Goal: Contribute content

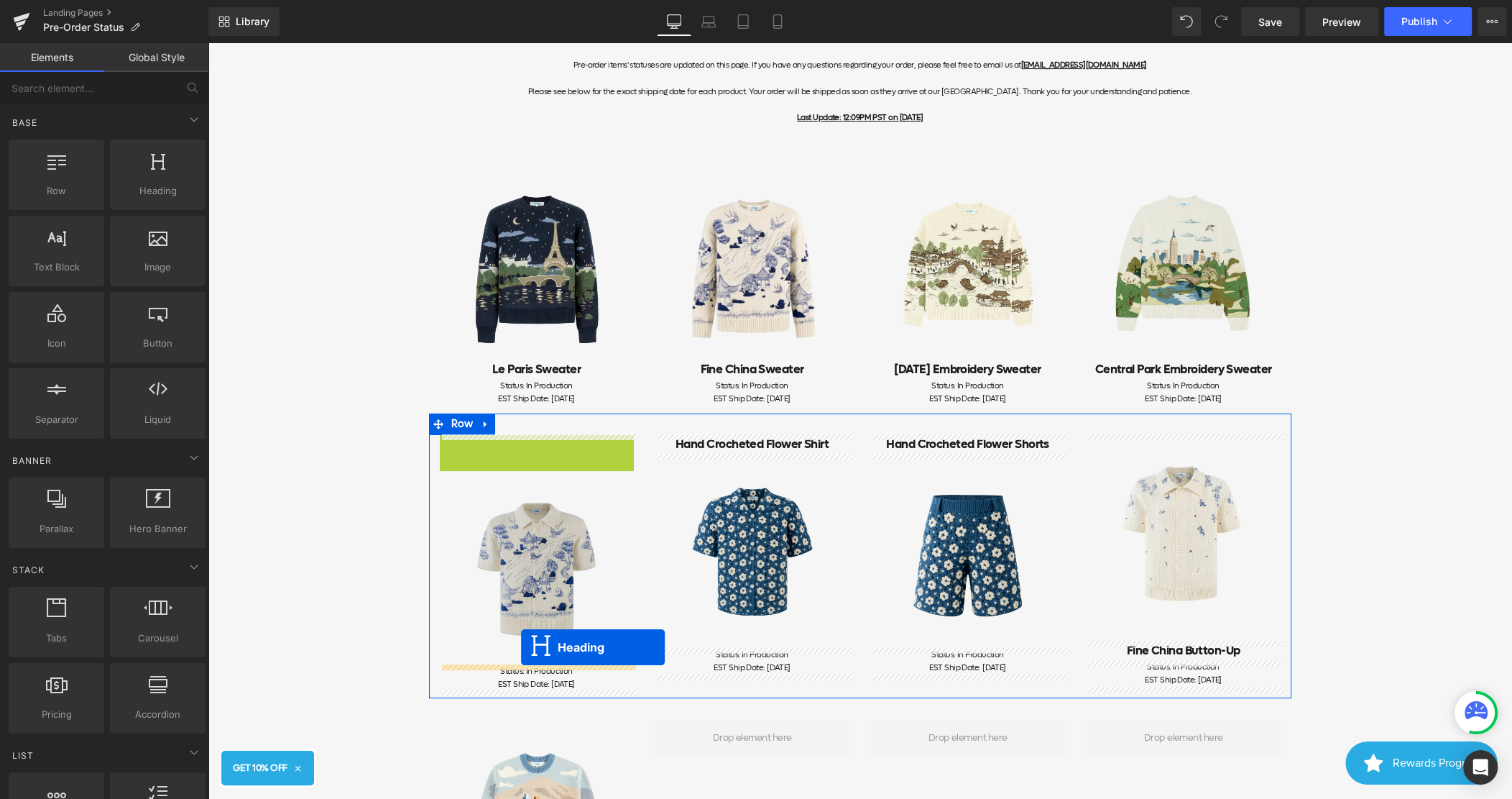
drag, startPoint x: 502, startPoint y: 441, endPoint x: 521, endPoint y: 646, distance: 205.9
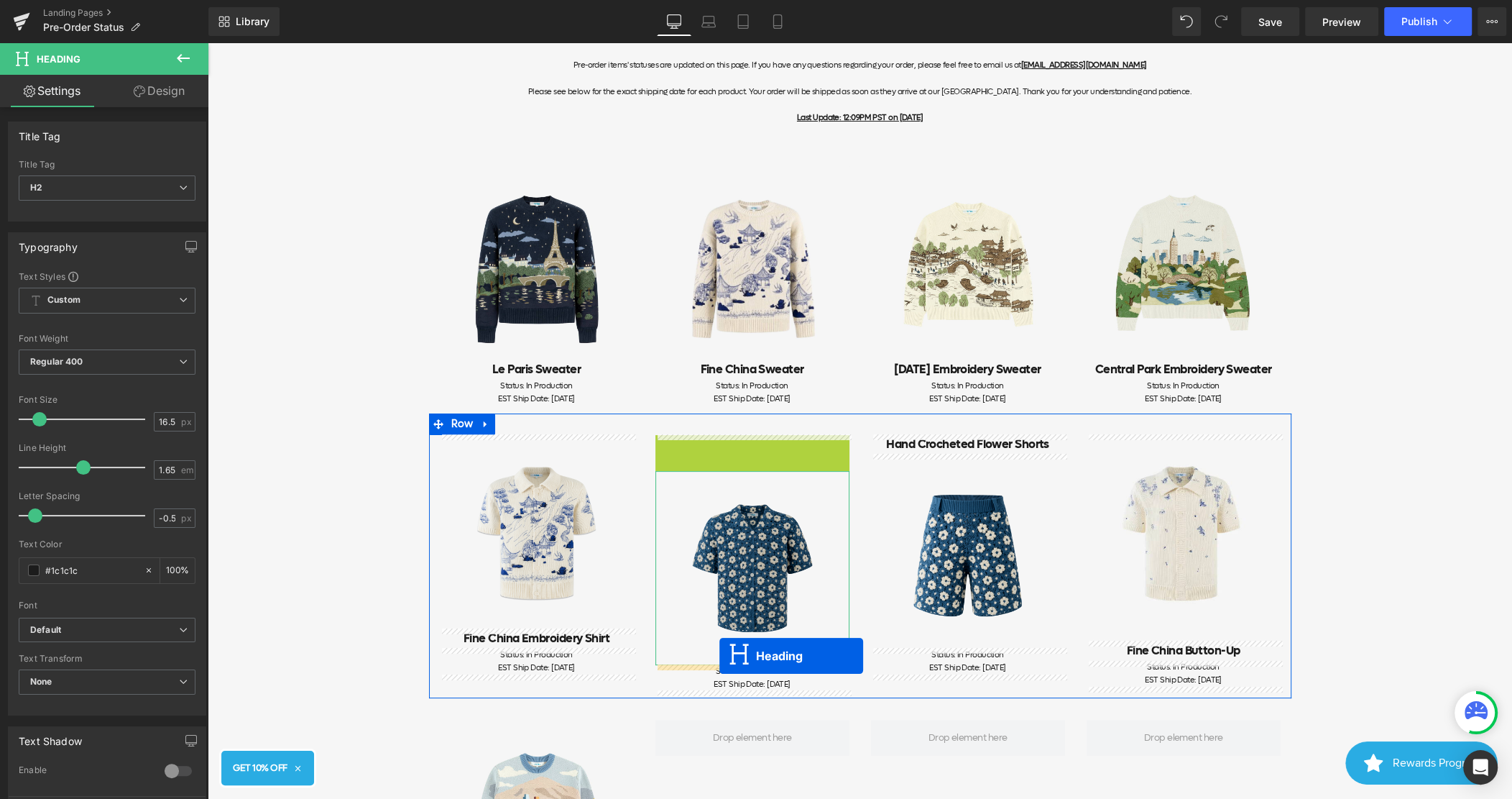
drag, startPoint x: 711, startPoint y: 444, endPoint x: 719, endPoint y: 655, distance: 211.2
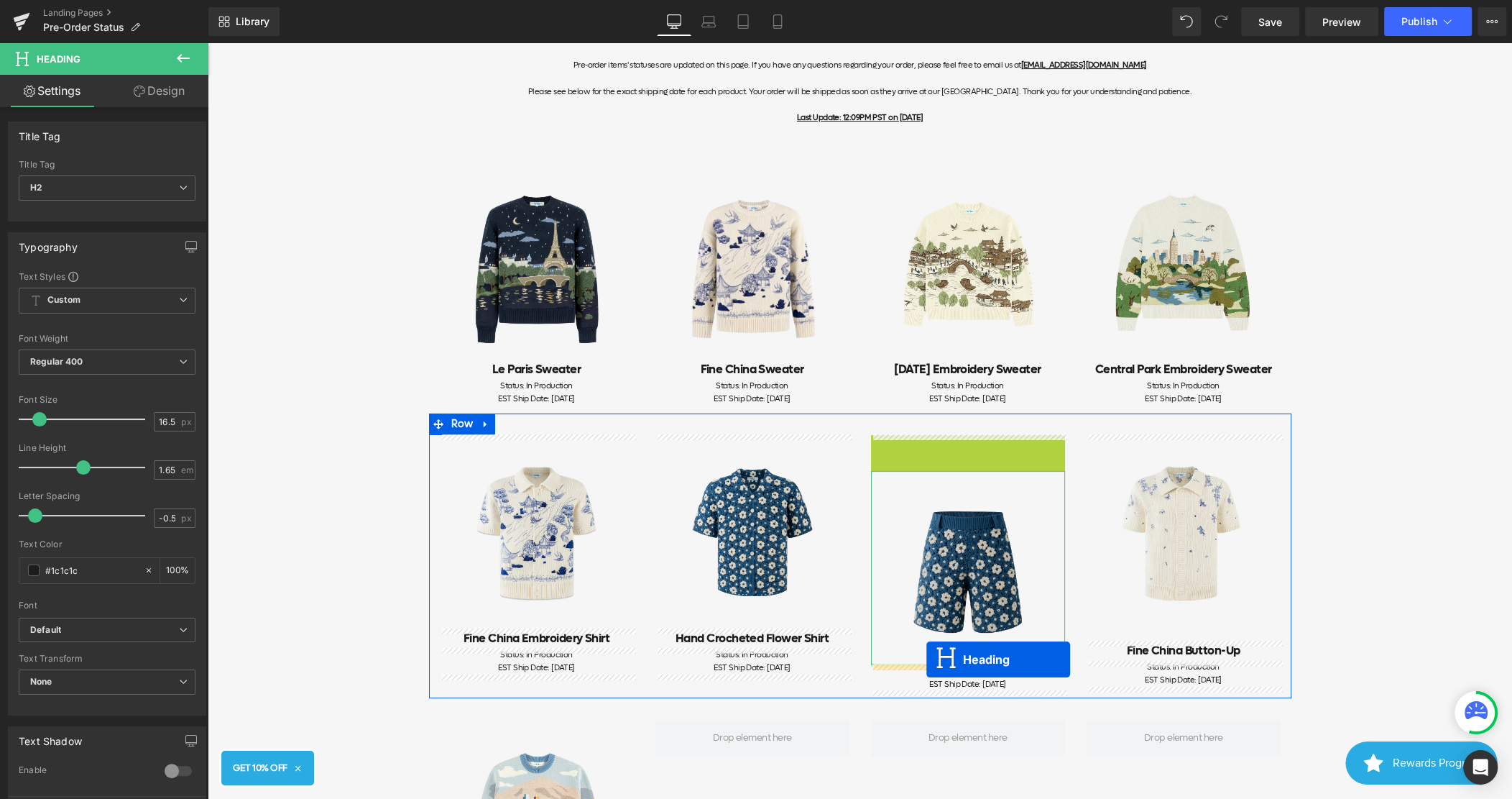
drag, startPoint x: 929, startPoint y: 444, endPoint x: 926, endPoint y: 659, distance: 215.0
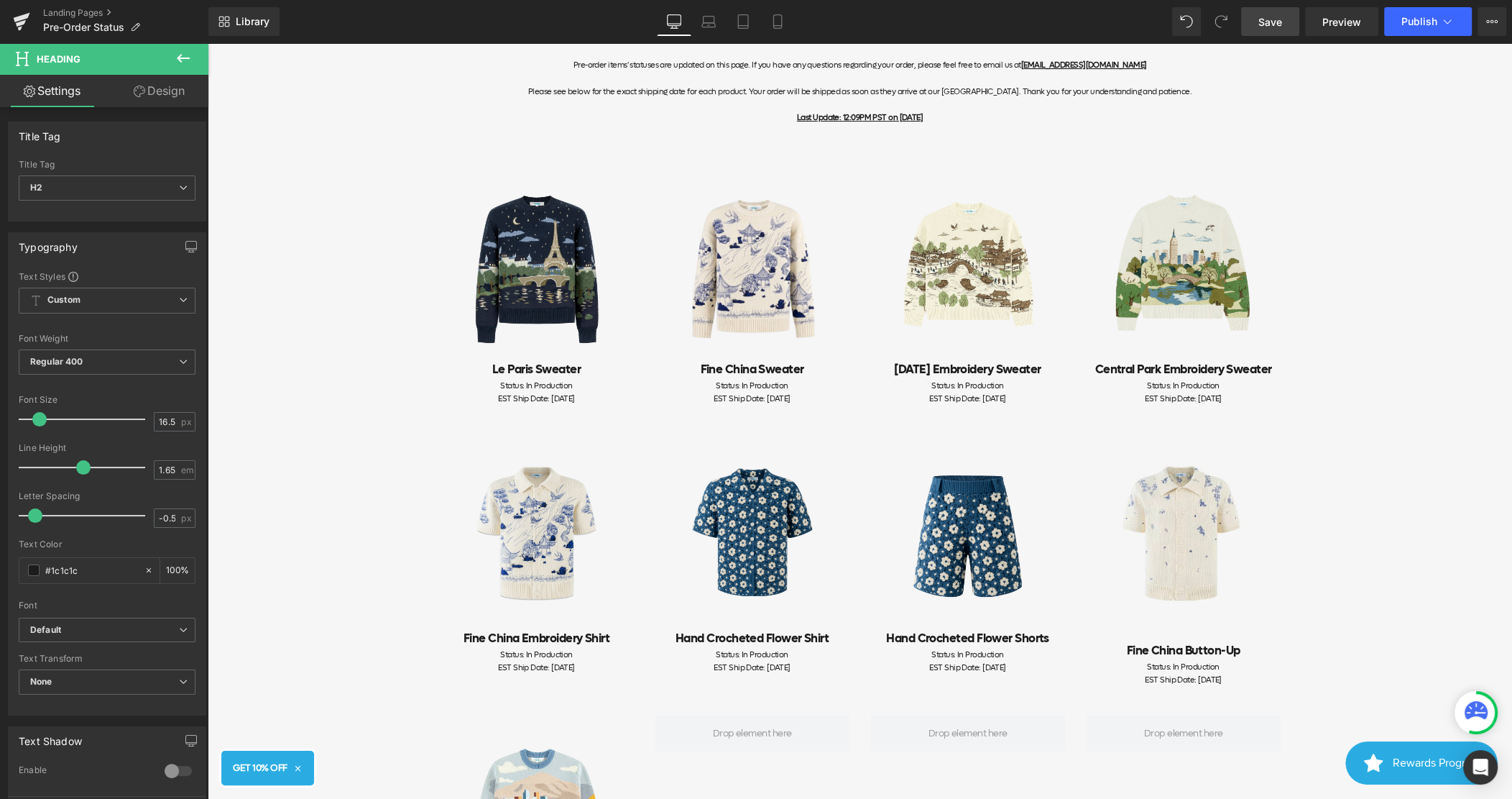
click at [1265, 25] on span "Save" at bounding box center [1270, 22] width 24 height 15
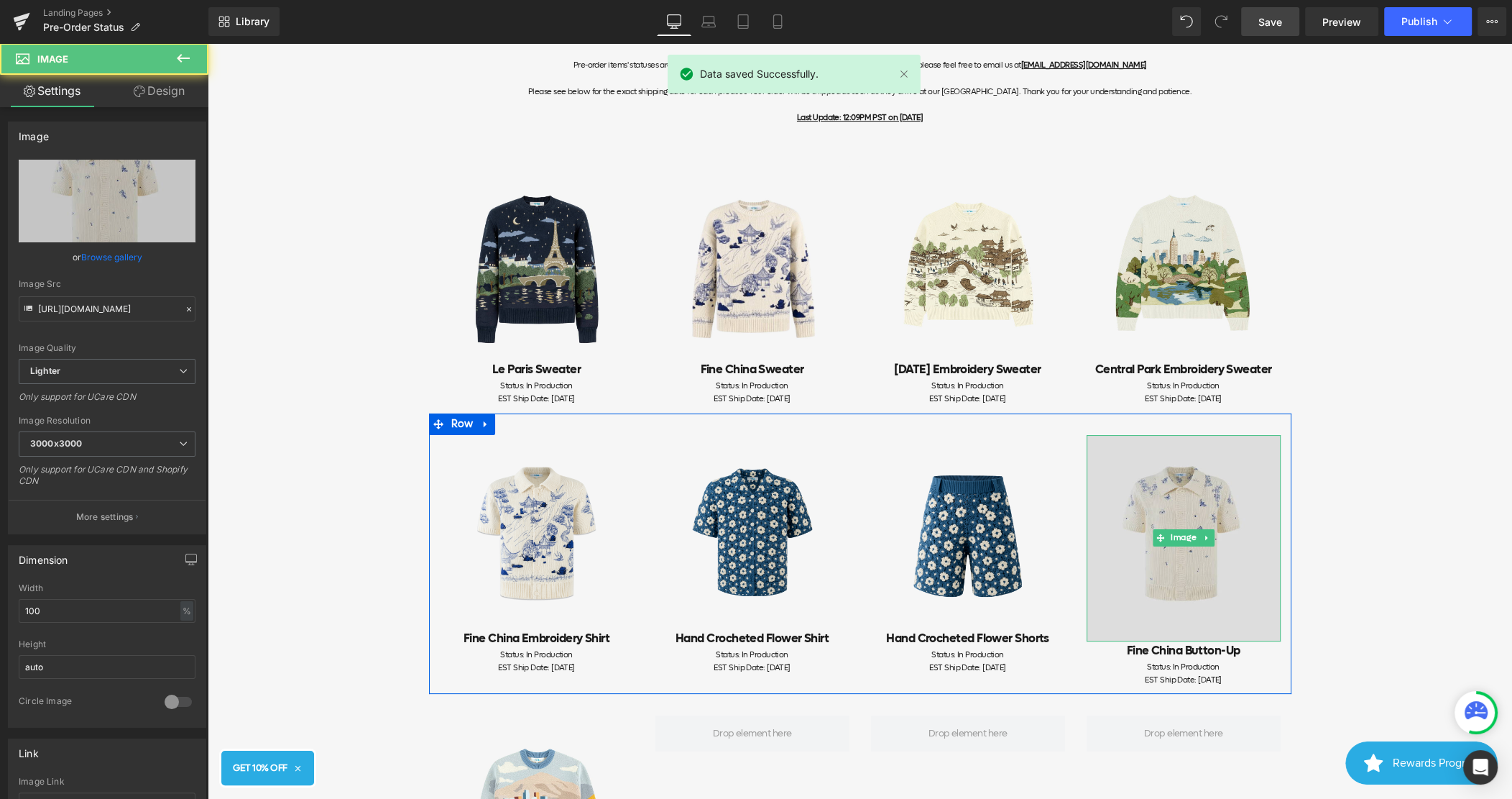
click at [1196, 584] on img at bounding box center [1184, 538] width 194 height 207
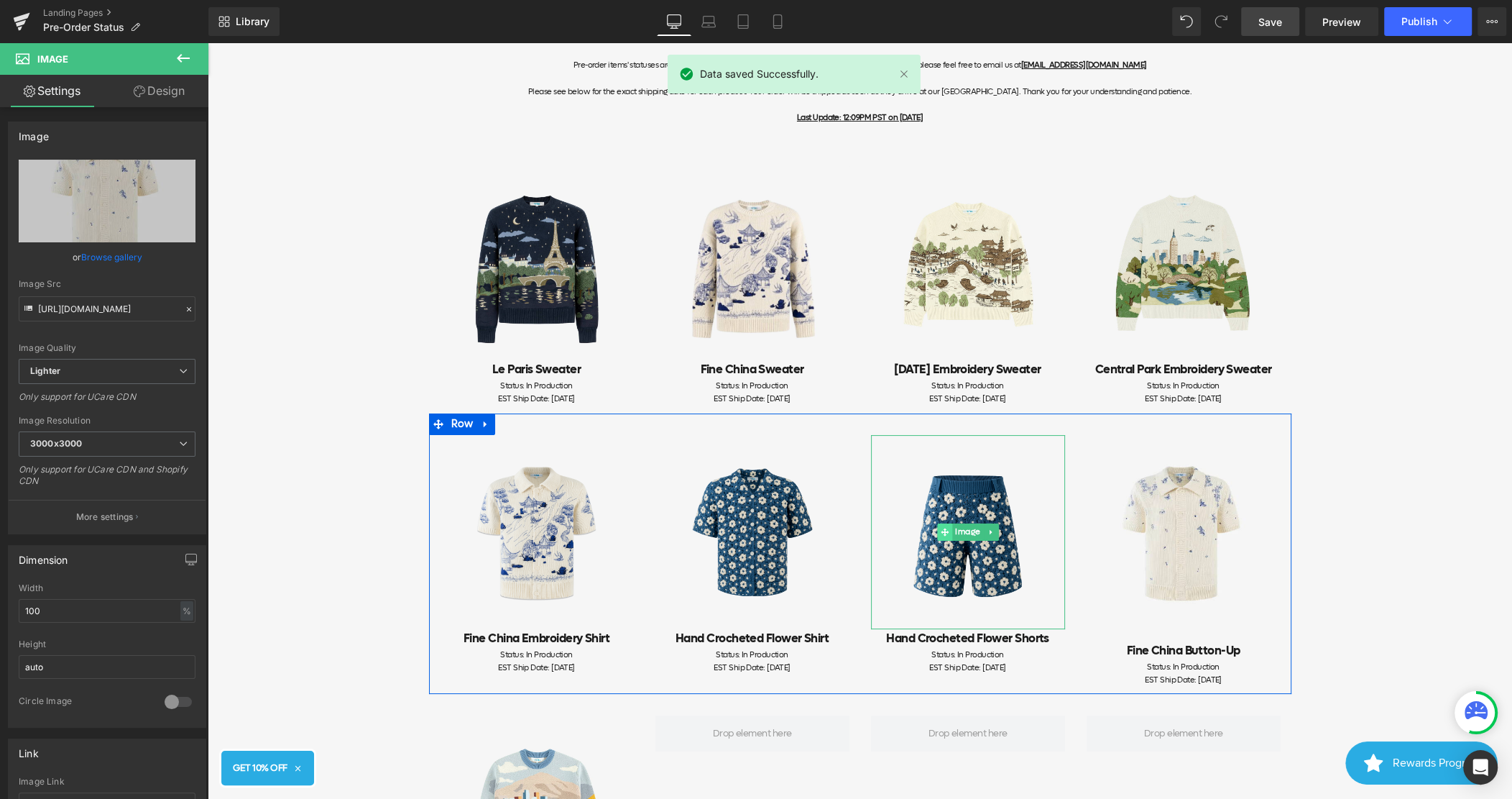
click at [951, 530] on span at bounding box center [944, 532] width 15 height 17
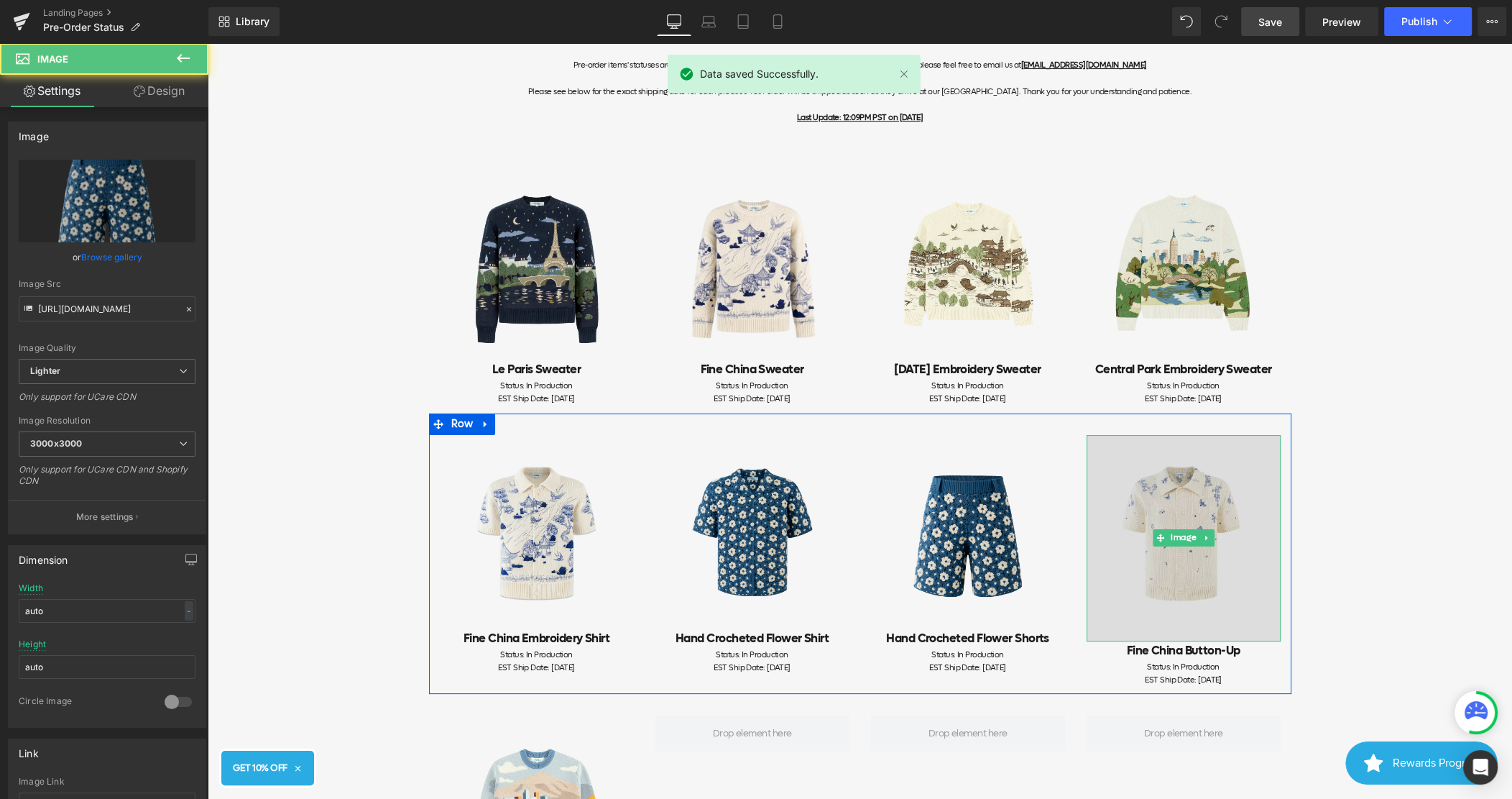
click at [1122, 528] on img at bounding box center [1184, 538] width 194 height 207
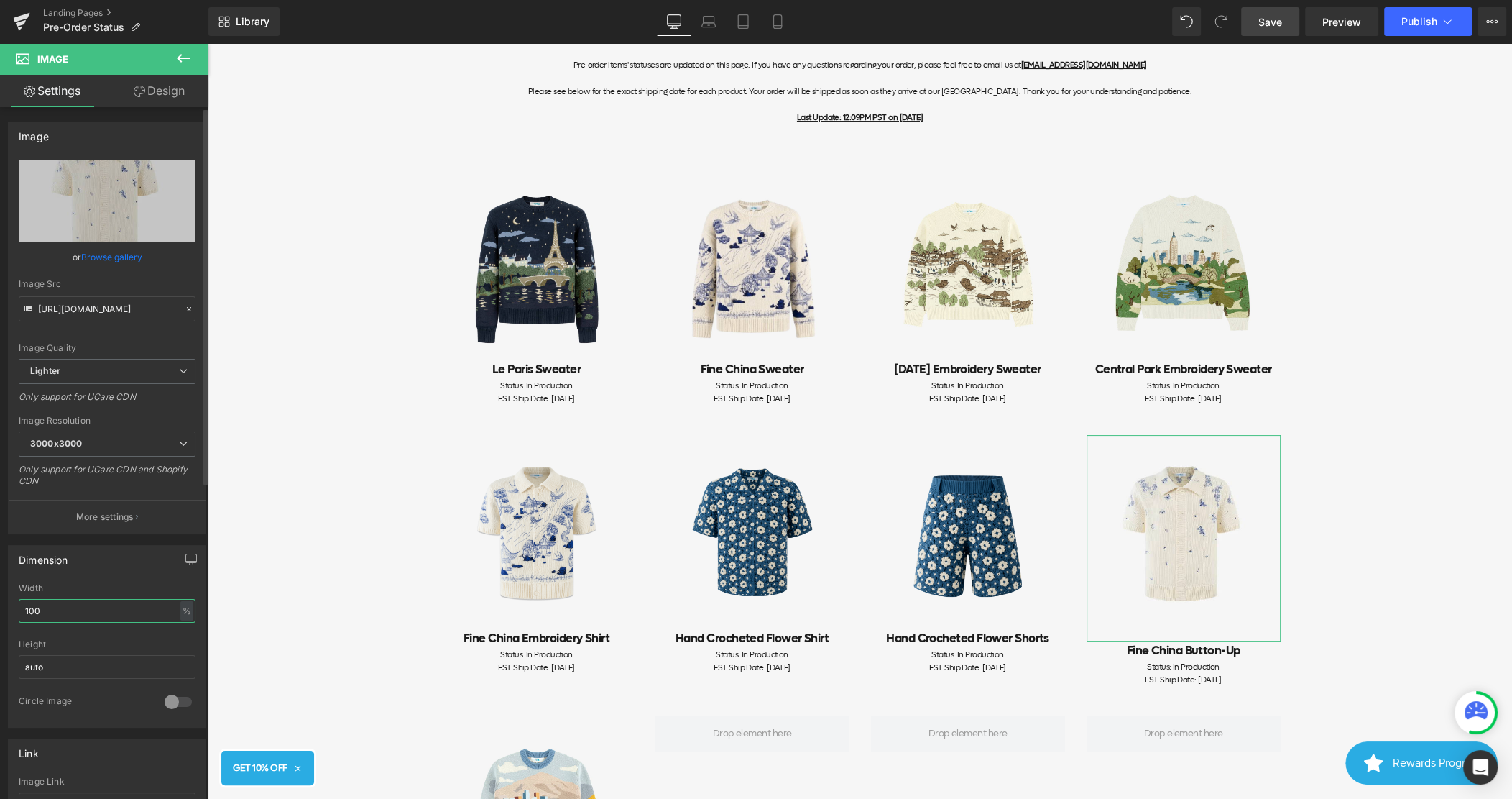
click at [106, 614] on input "100" at bounding box center [107, 610] width 176 height 24
drag, startPoint x: 105, startPoint y: 614, endPoint x: -8, endPoint y: 603, distance: 113.5
click at [0, 603] on html "Image You are previewing how the will restyle your page. You can not edit Eleme…" at bounding box center [756, 400] width 1512 height 799
type input "auto"
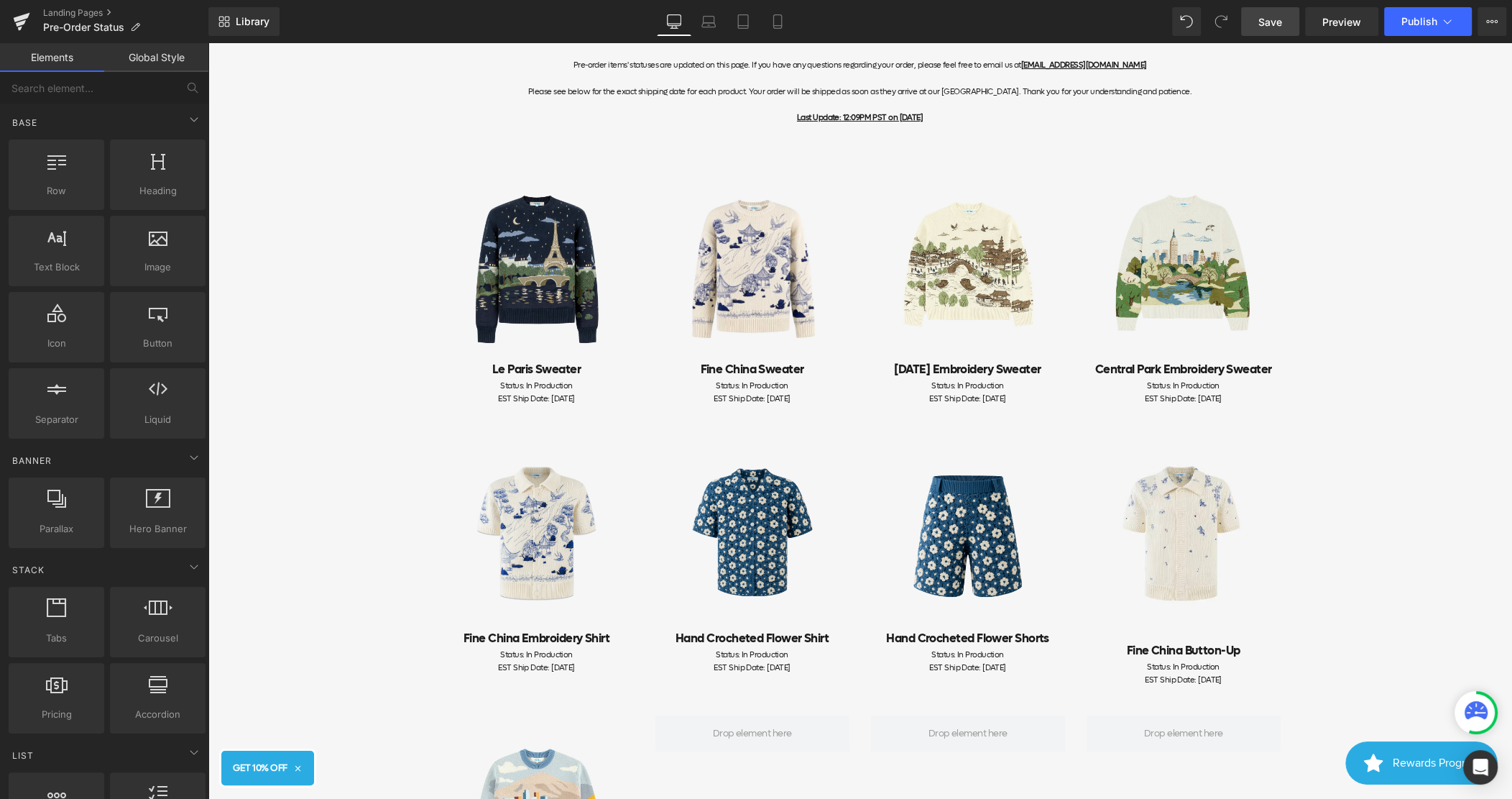
click at [1328, 566] on div "Item Status Pre-order items' statuses are updated on this page. If you have any…" at bounding box center [859, 658] width 1305 height 1320
click at [1423, 21] on span "Publish" at bounding box center [1420, 21] width 36 height 11
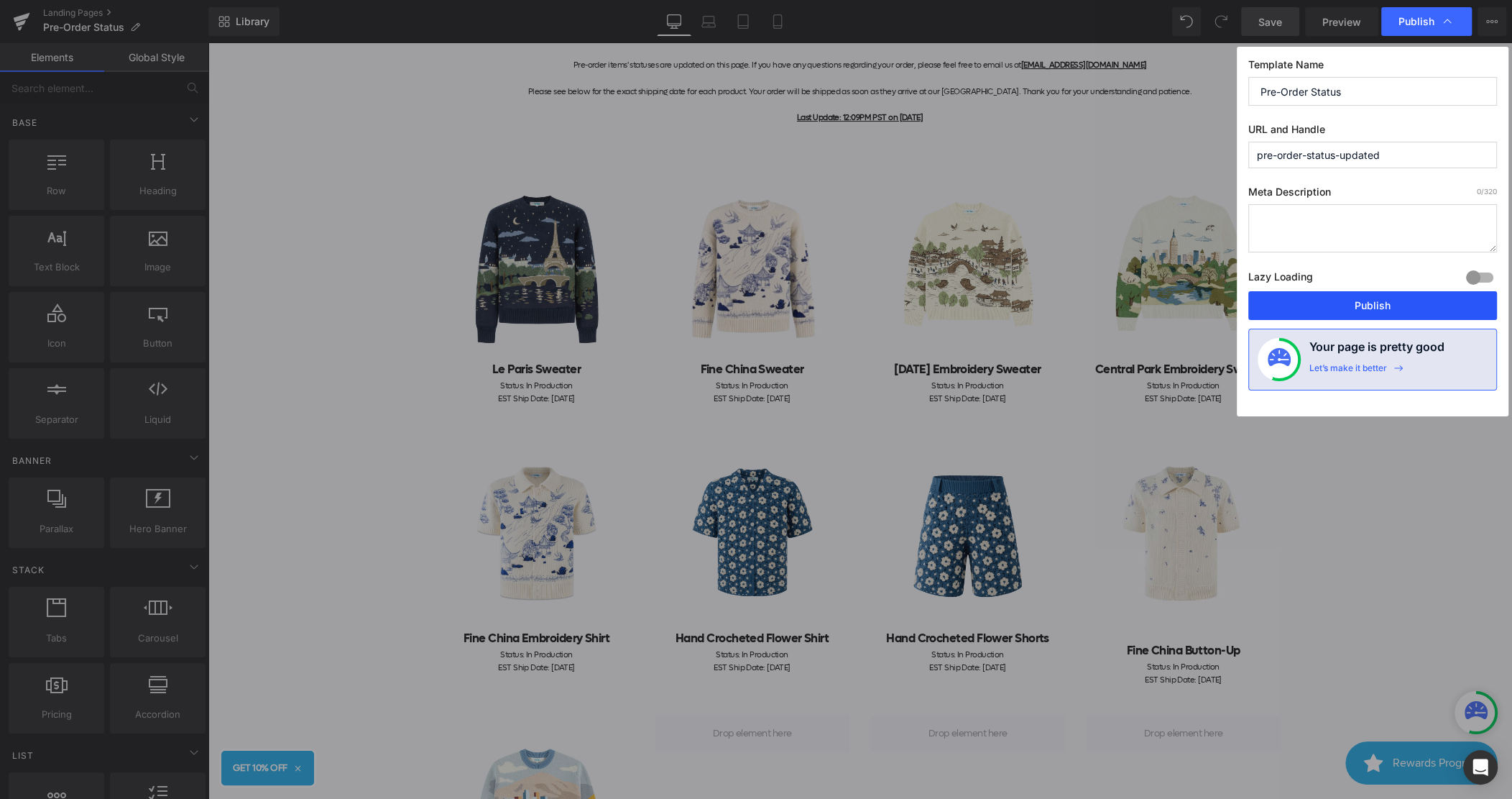
click at [1368, 299] on button "Publish" at bounding box center [1373, 305] width 248 height 29
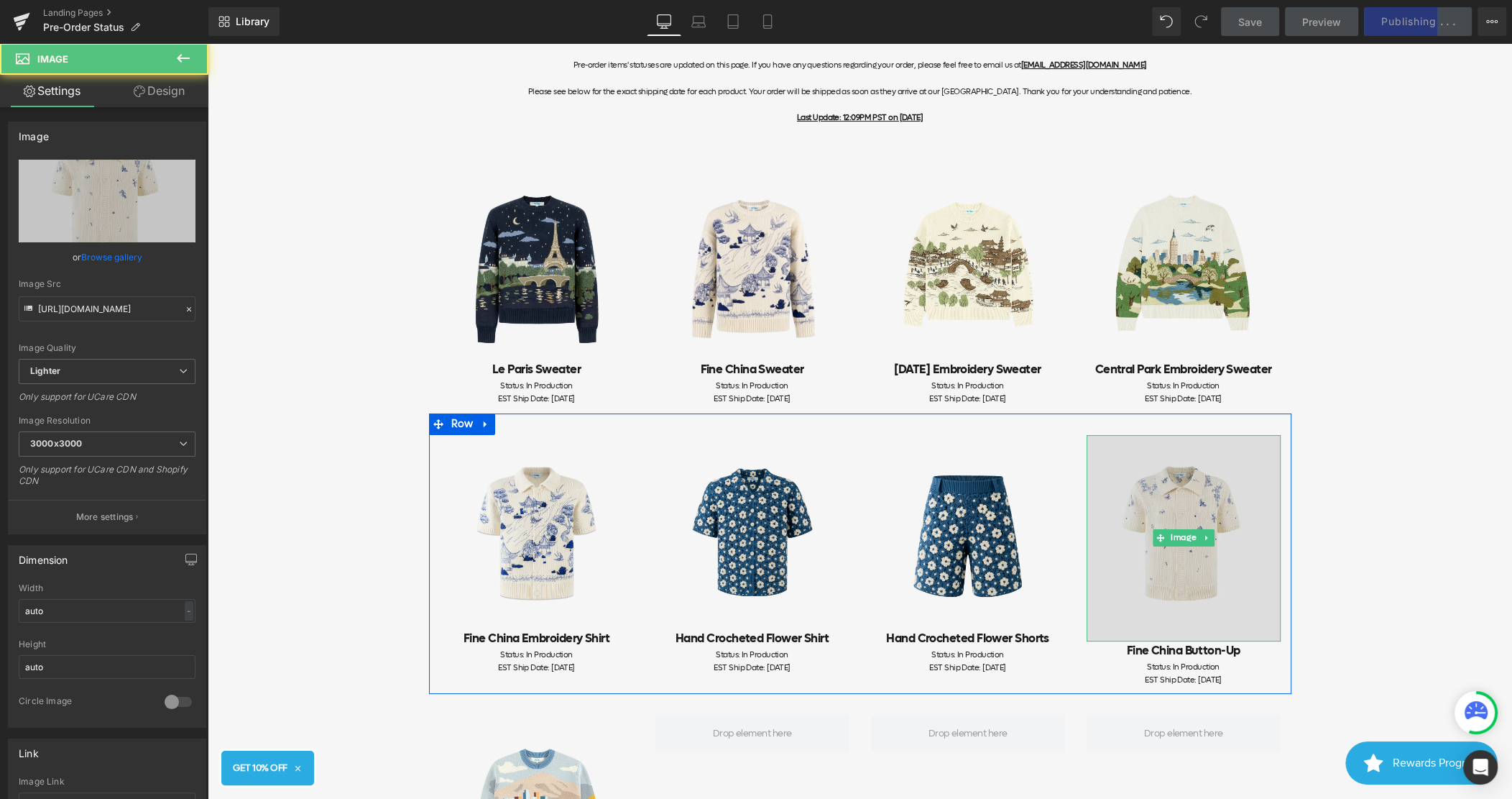
click at [1132, 536] on img at bounding box center [1184, 538] width 194 height 207
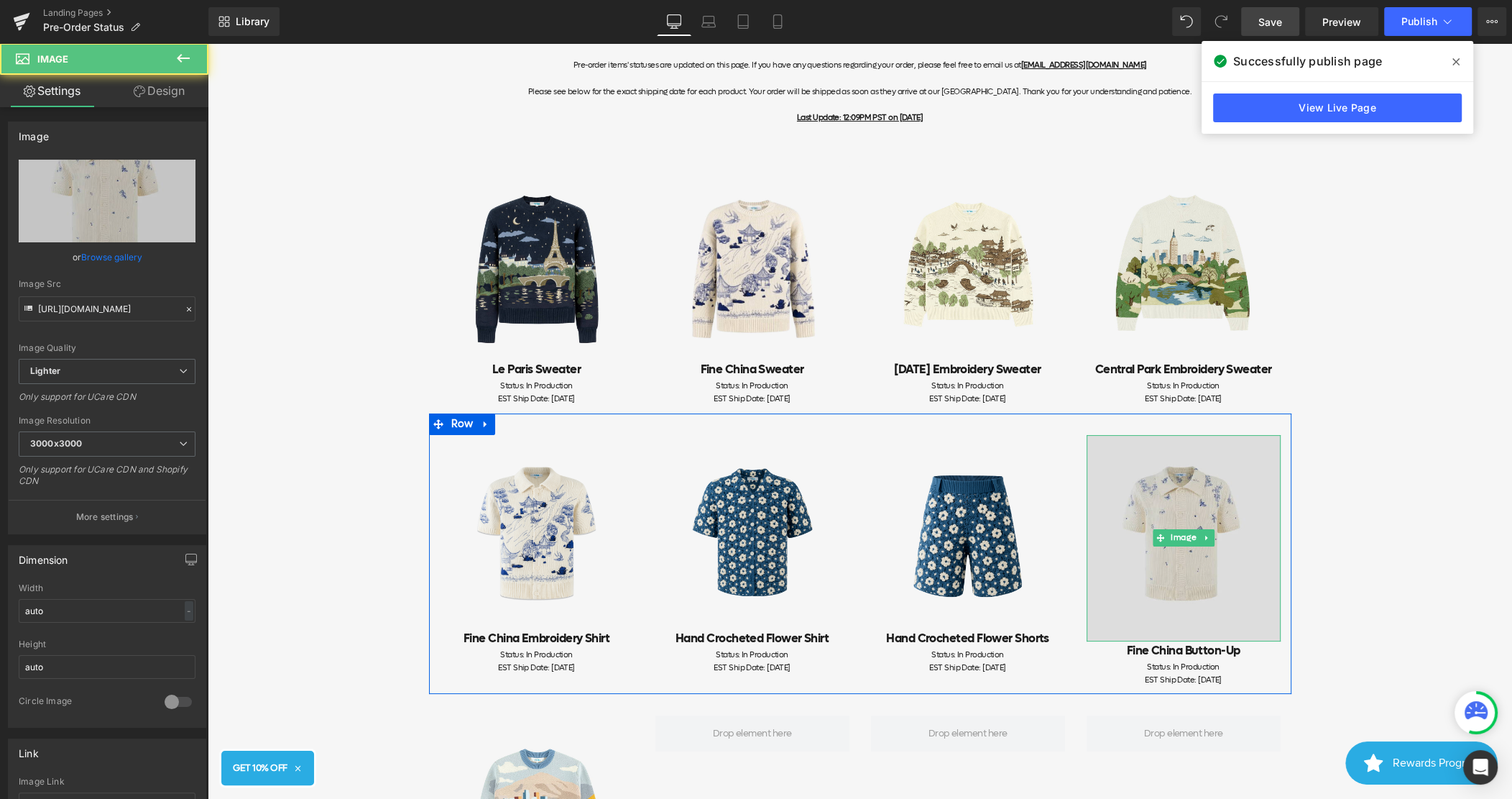
click at [1179, 570] on img at bounding box center [1184, 538] width 194 height 207
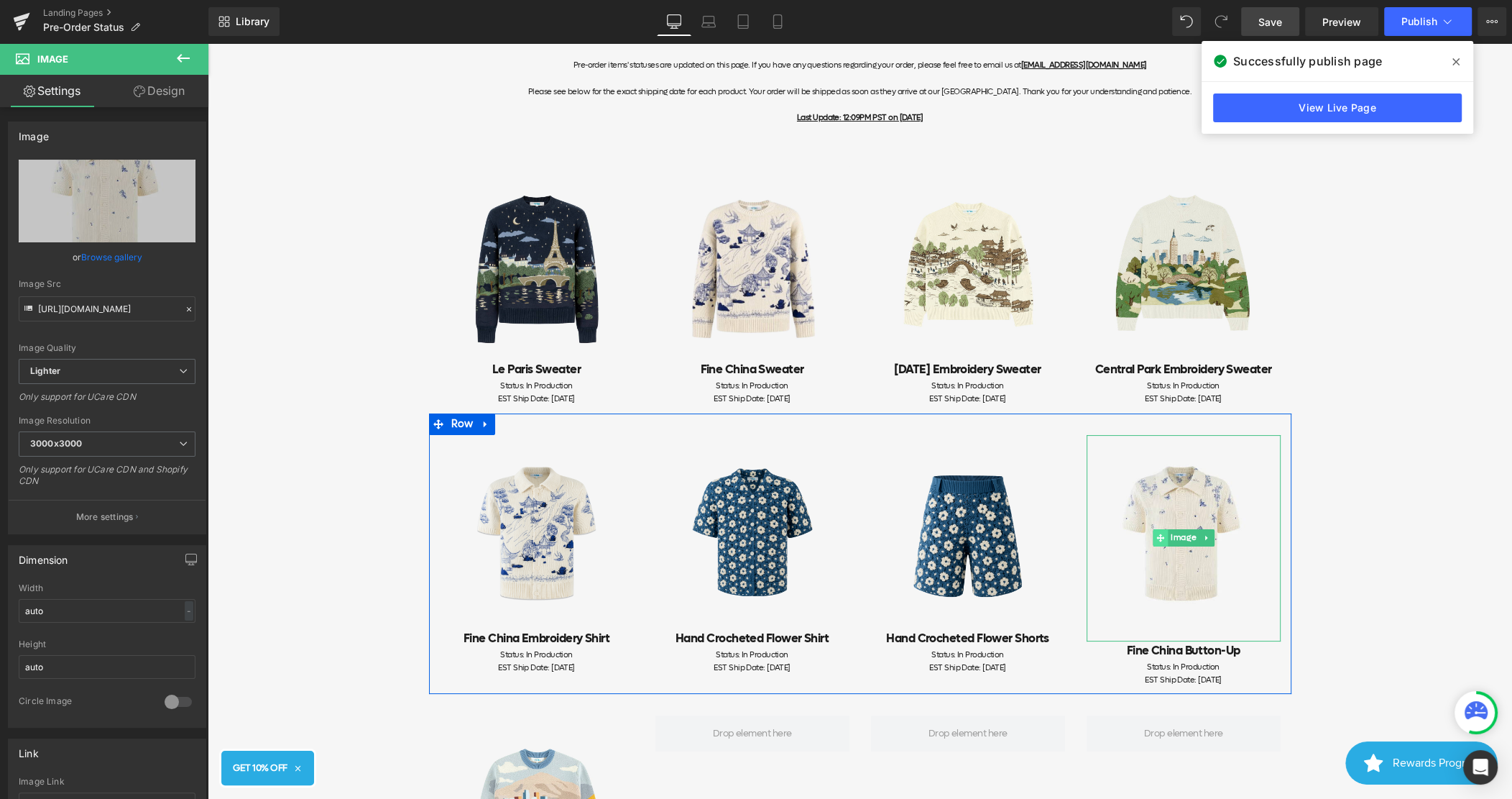
click at [1156, 536] on span at bounding box center [1160, 538] width 15 height 17
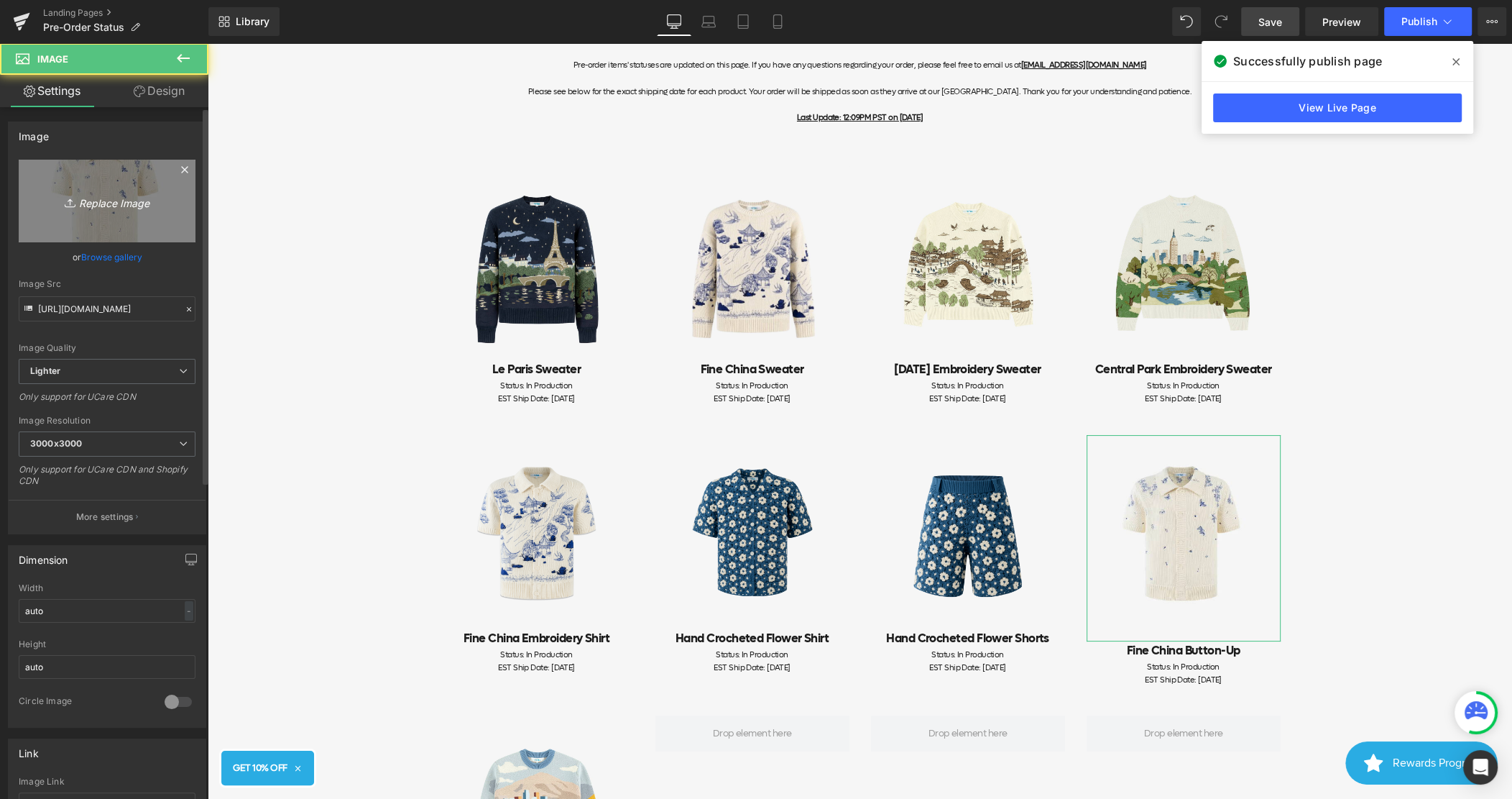
click at [86, 205] on icon "Replace Image" at bounding box center [107, 201] width 115 height 18
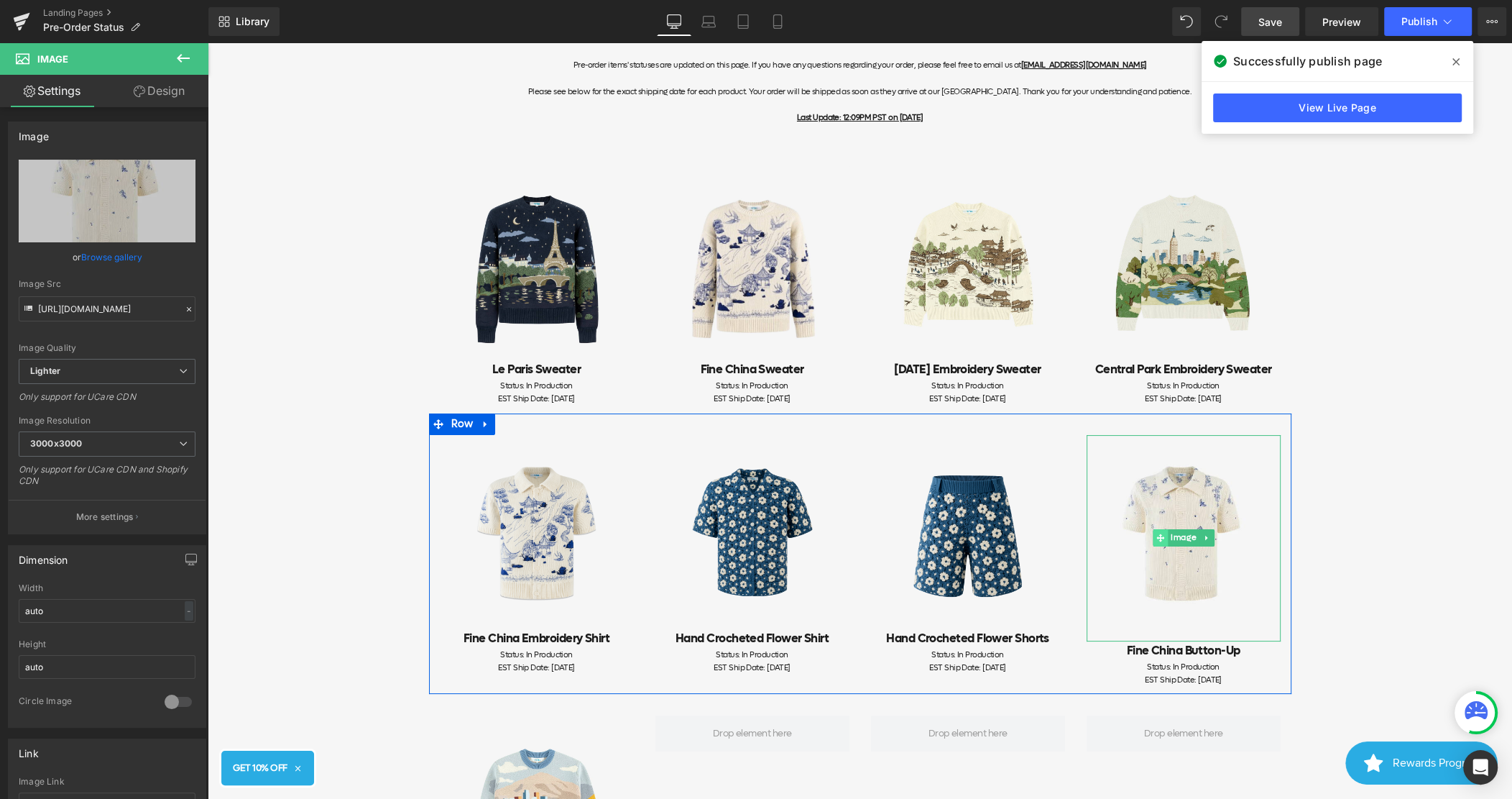
click at [1165, 535] on span at bounding box center [1160, 538] width 15 height 17
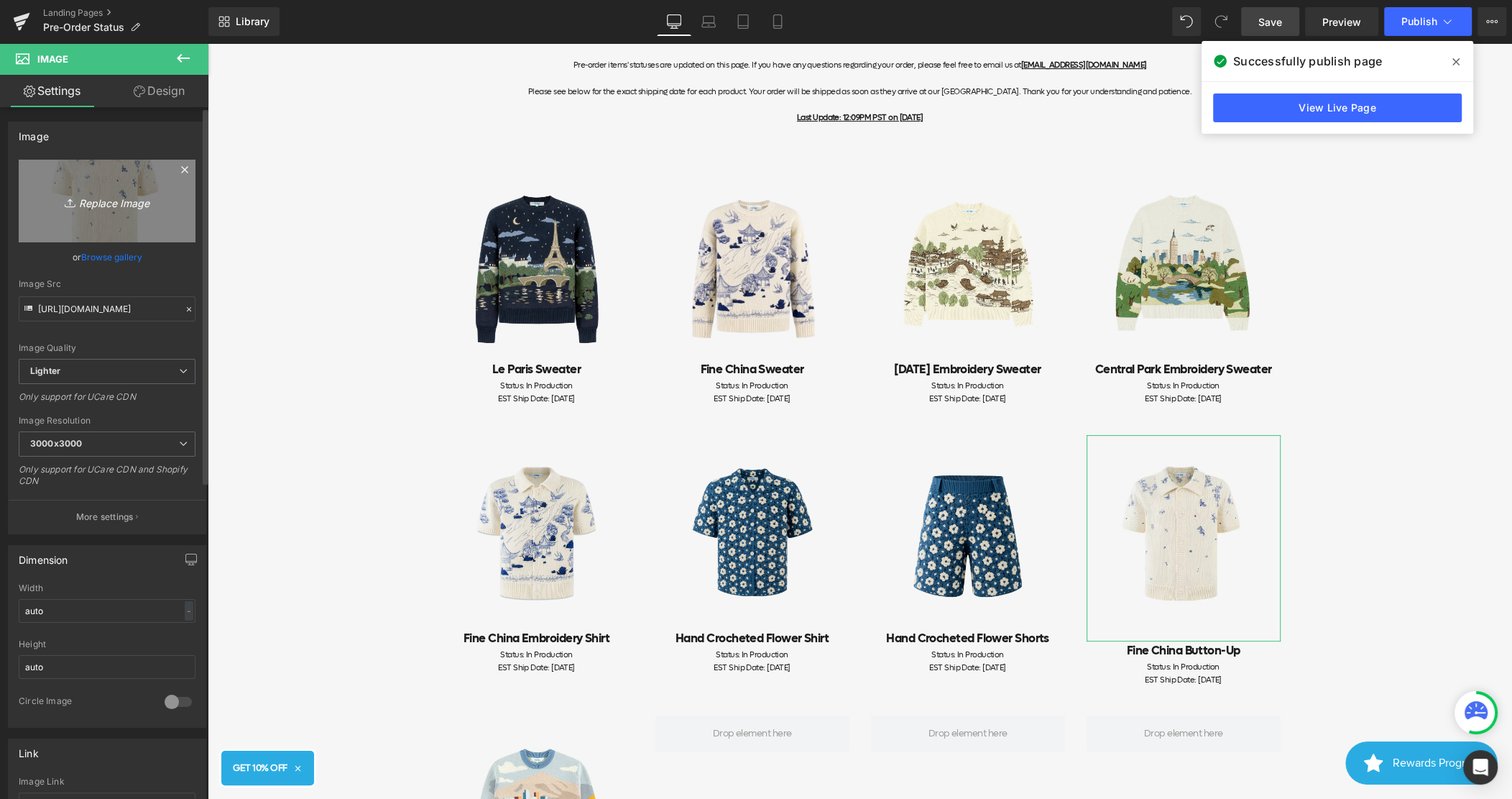
click at [118, 221] on link "Replace Image" at bounding box center [107, 200] width 176 height 83
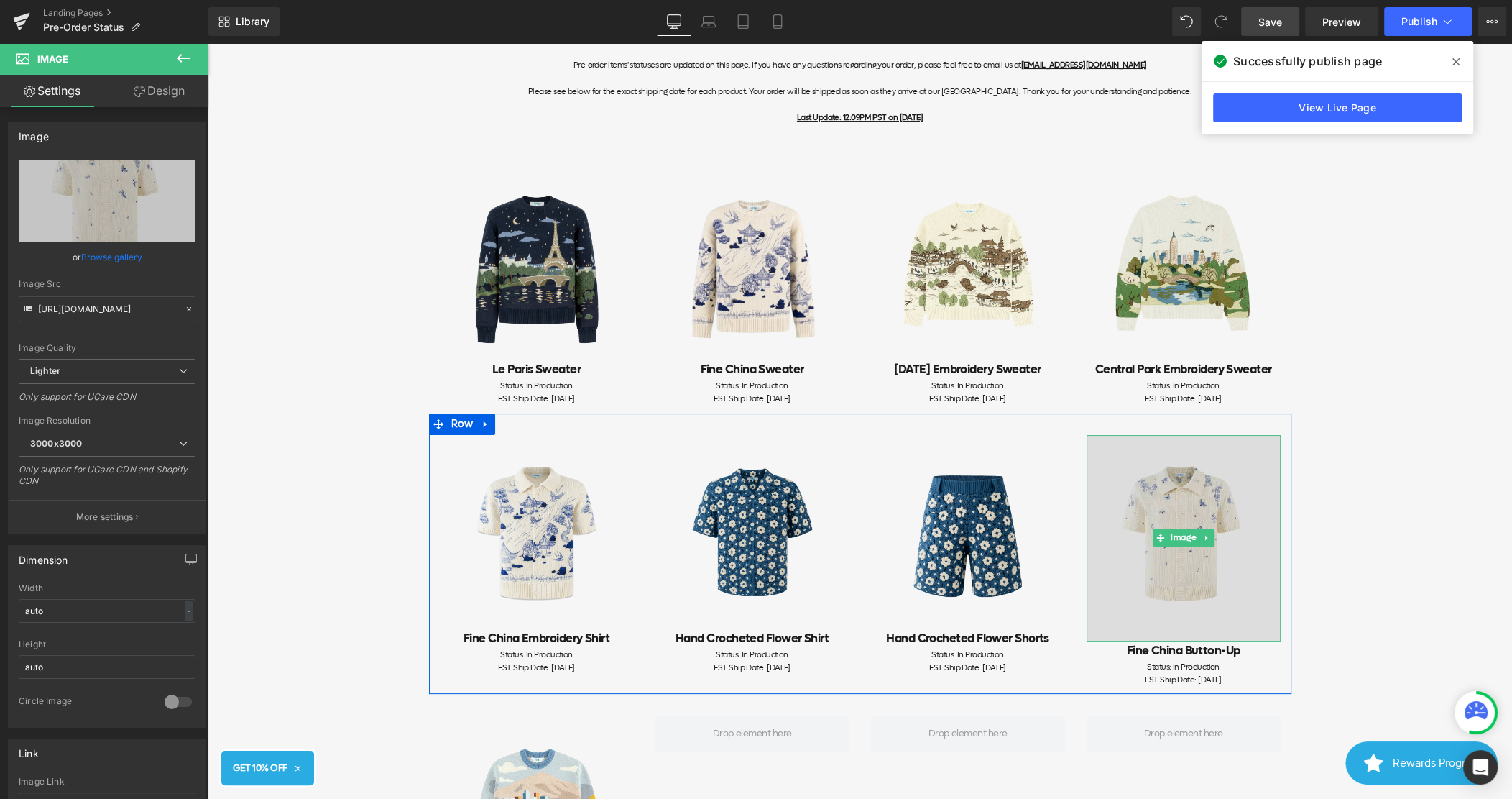
click at [1171, 523] on img at bounding box center [1184, 538] width 194 height 207
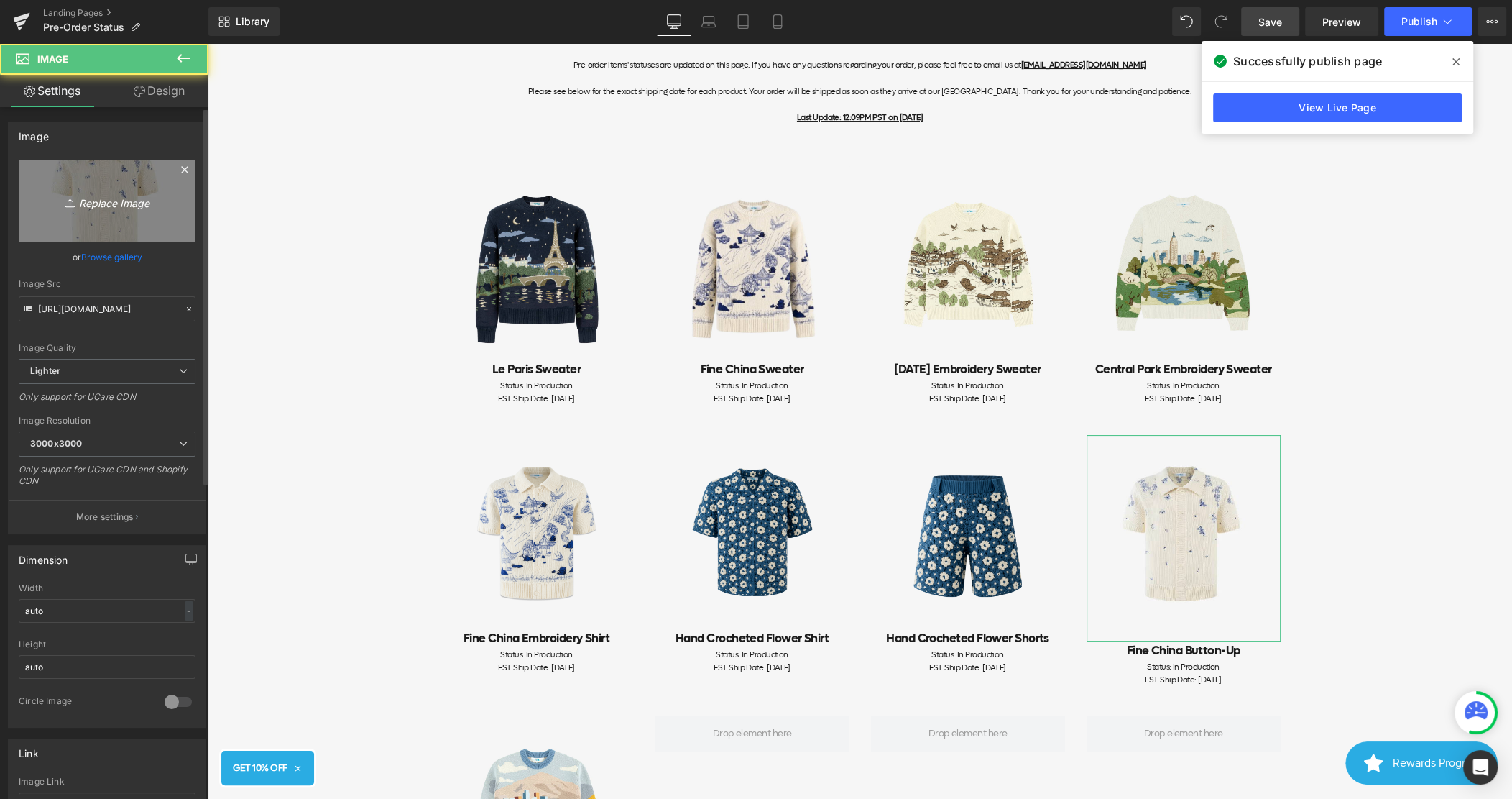
click at [125, 213] on link "Replace Image" at bounding box center [107, 200] width 176 height 83
type input "C:\fakepath\Frame 1513.jpg"
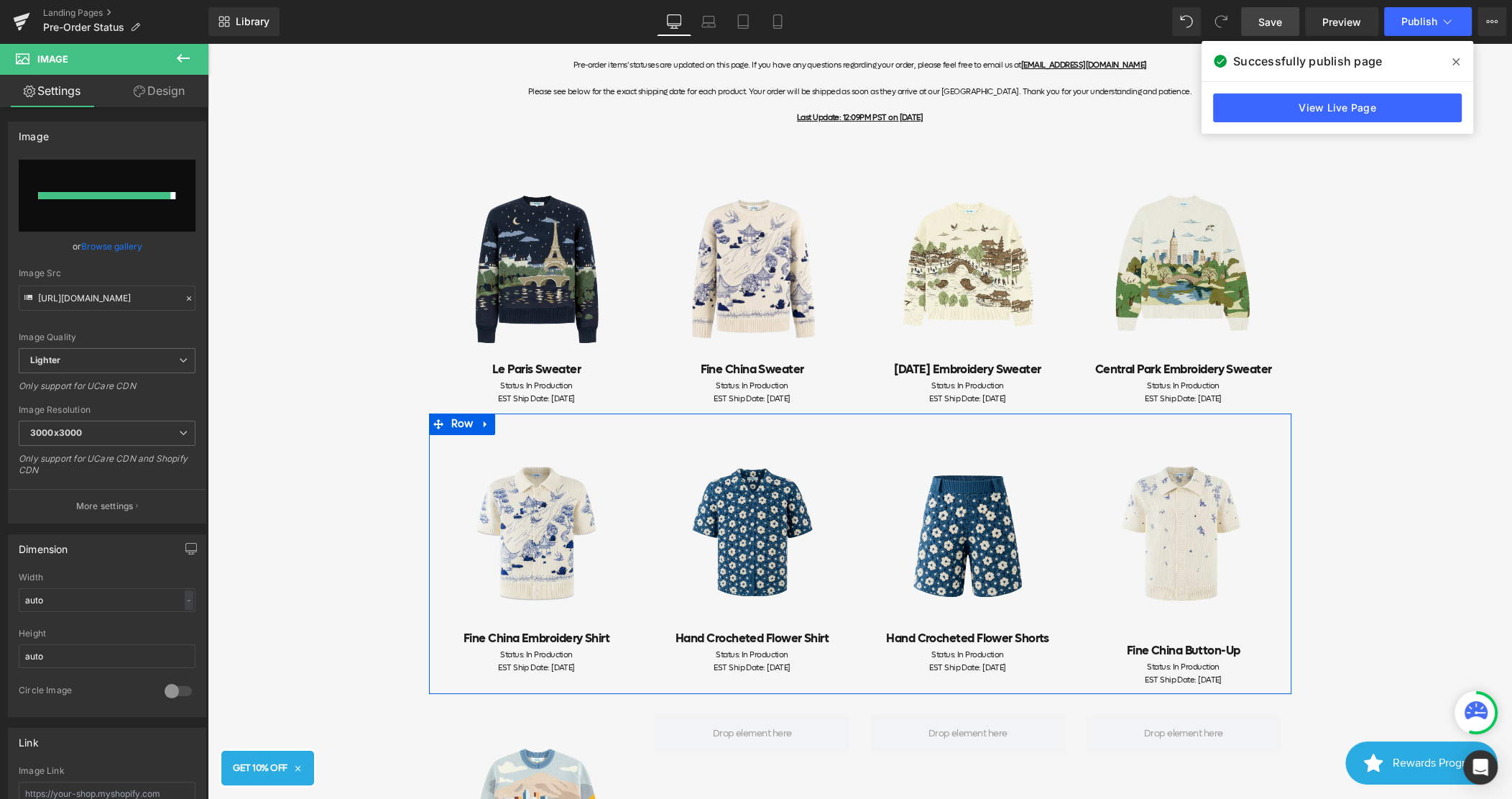
type input "[URL][DOMAIN_NAME]"
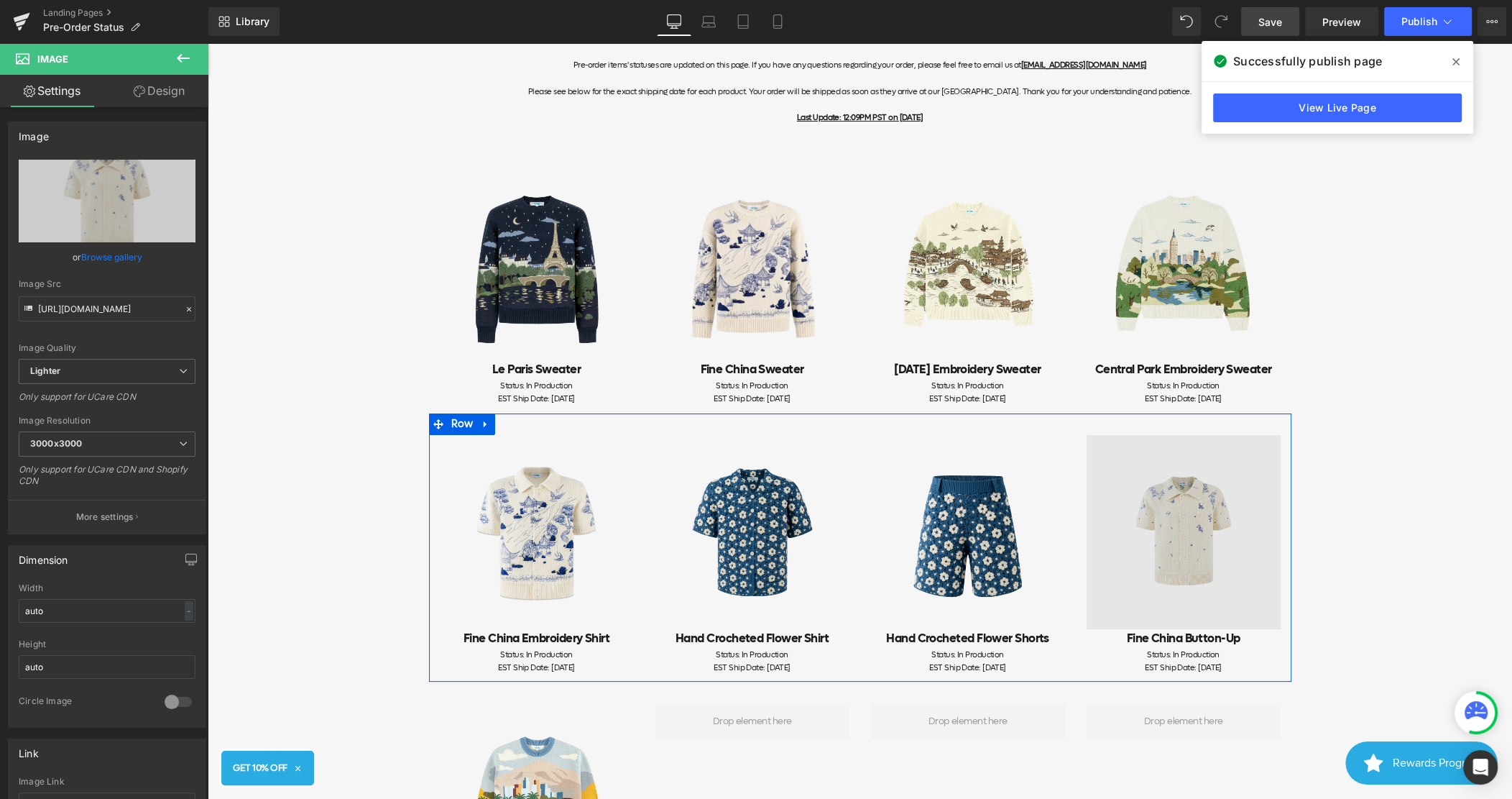
click at [1167, 500] on img at bounding box center [1184, 532] width 194 height 194
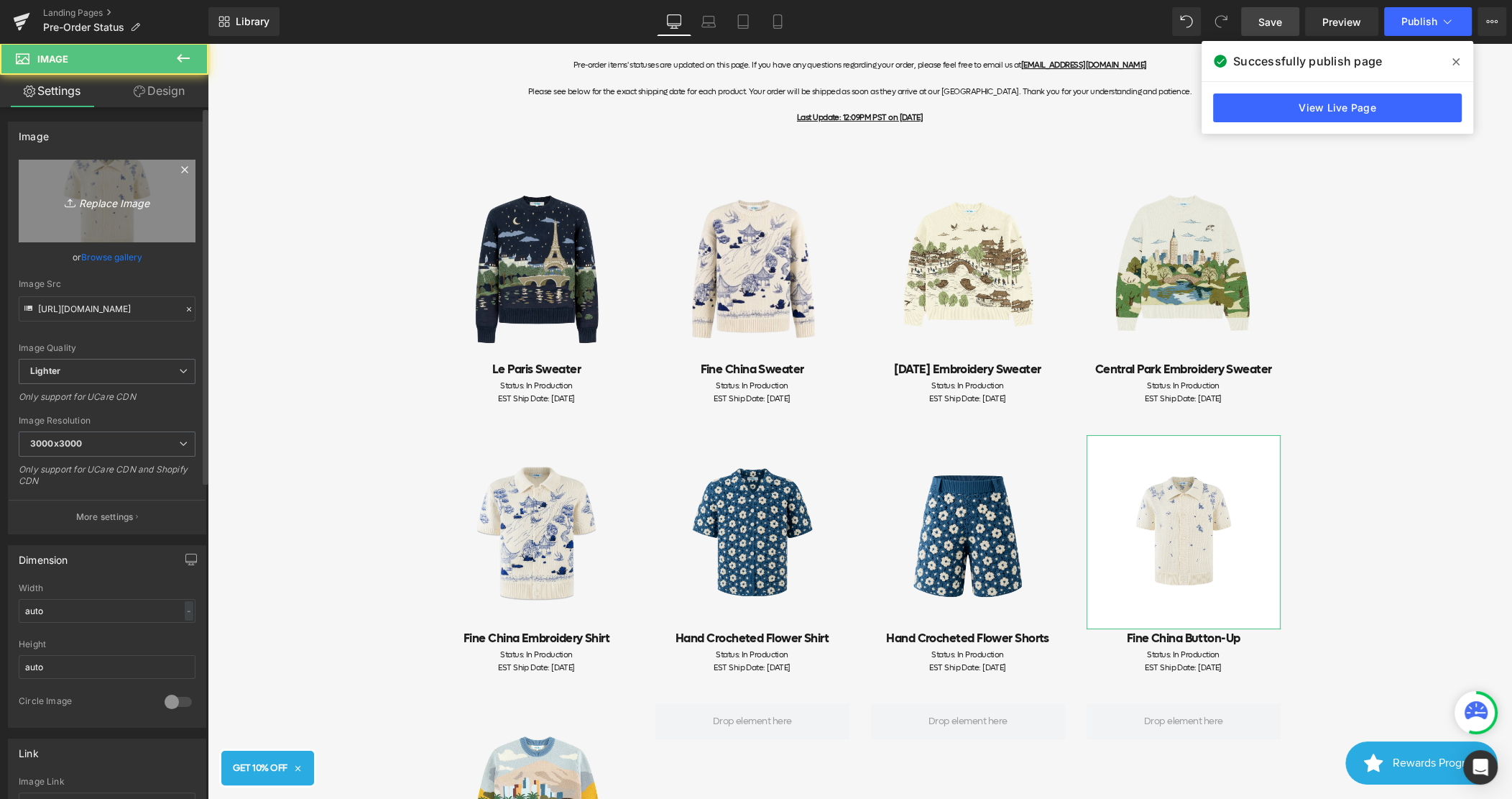
click at [131, 218] on link "Replace Image" at bounding box center [107, 200] width 176 height 83
click at [120, 216] on link "Replace Image" at bounding box center [107, 200] width 176 height 83
type input "C:\fakepath\Frame 1513.png"
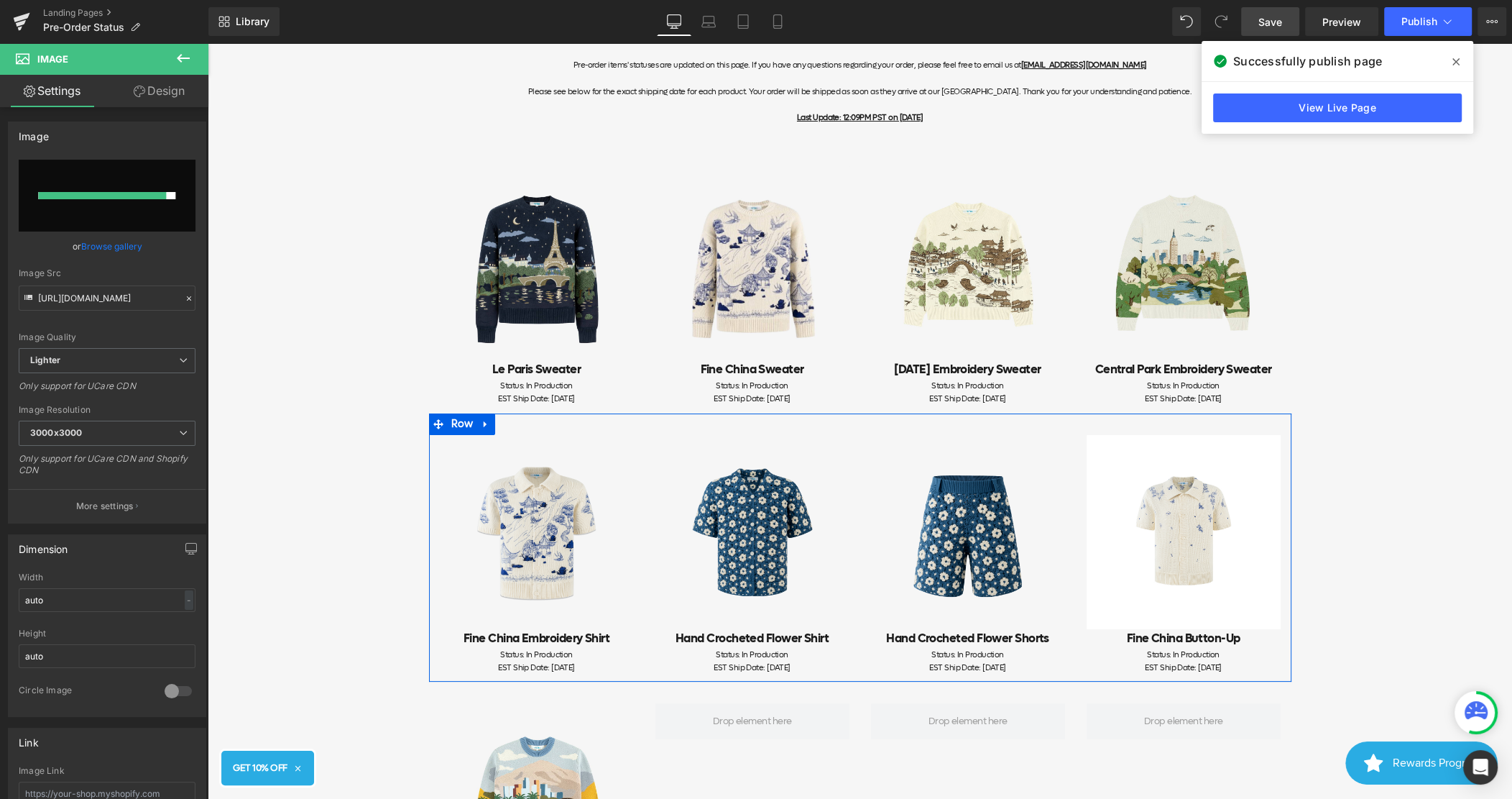
type input "[URL][DOMAIN_NAME]"
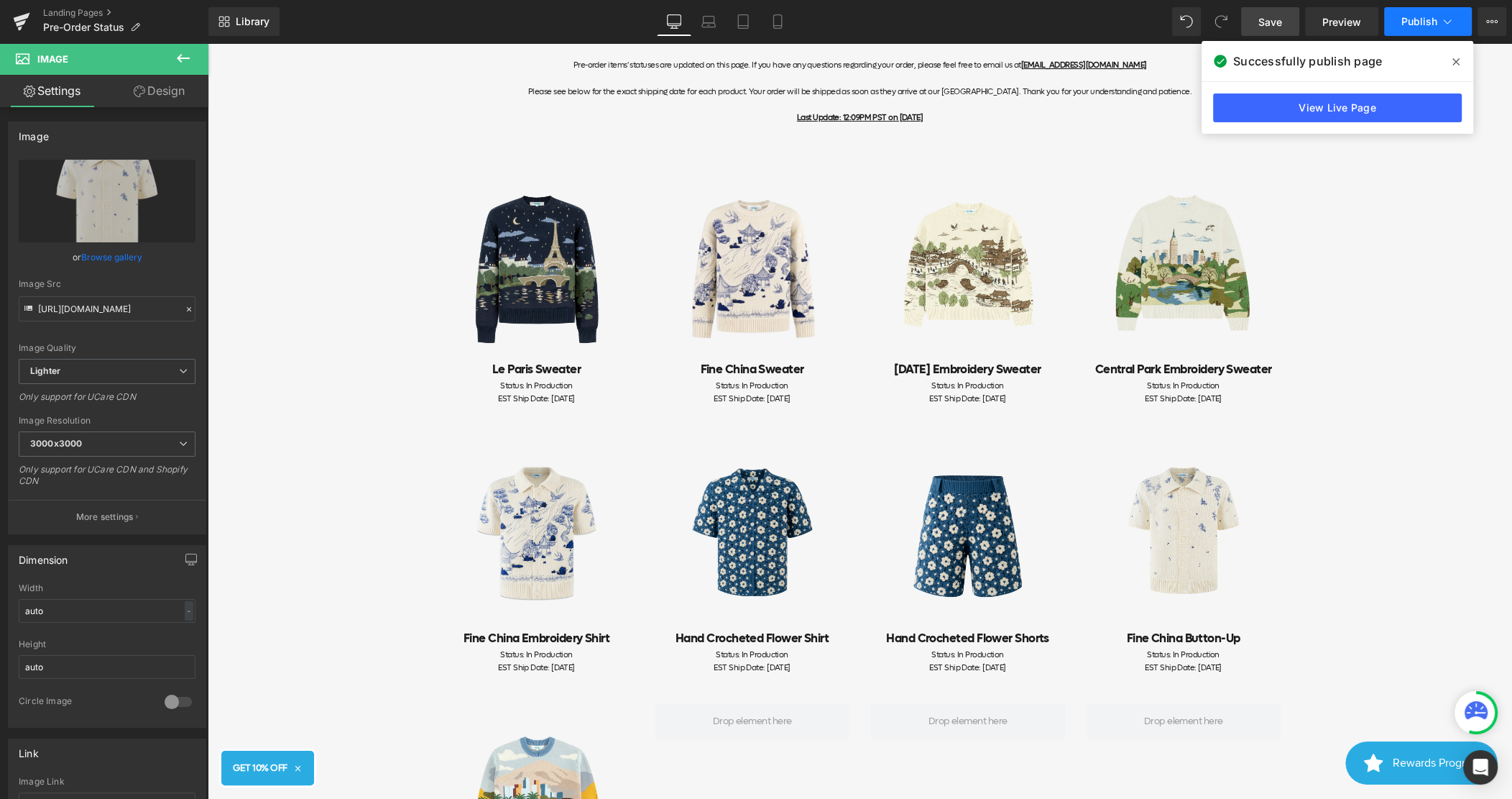
click at [1428, 27] on span "Publish" at bounding box center [1420, 21] width 36 height 11
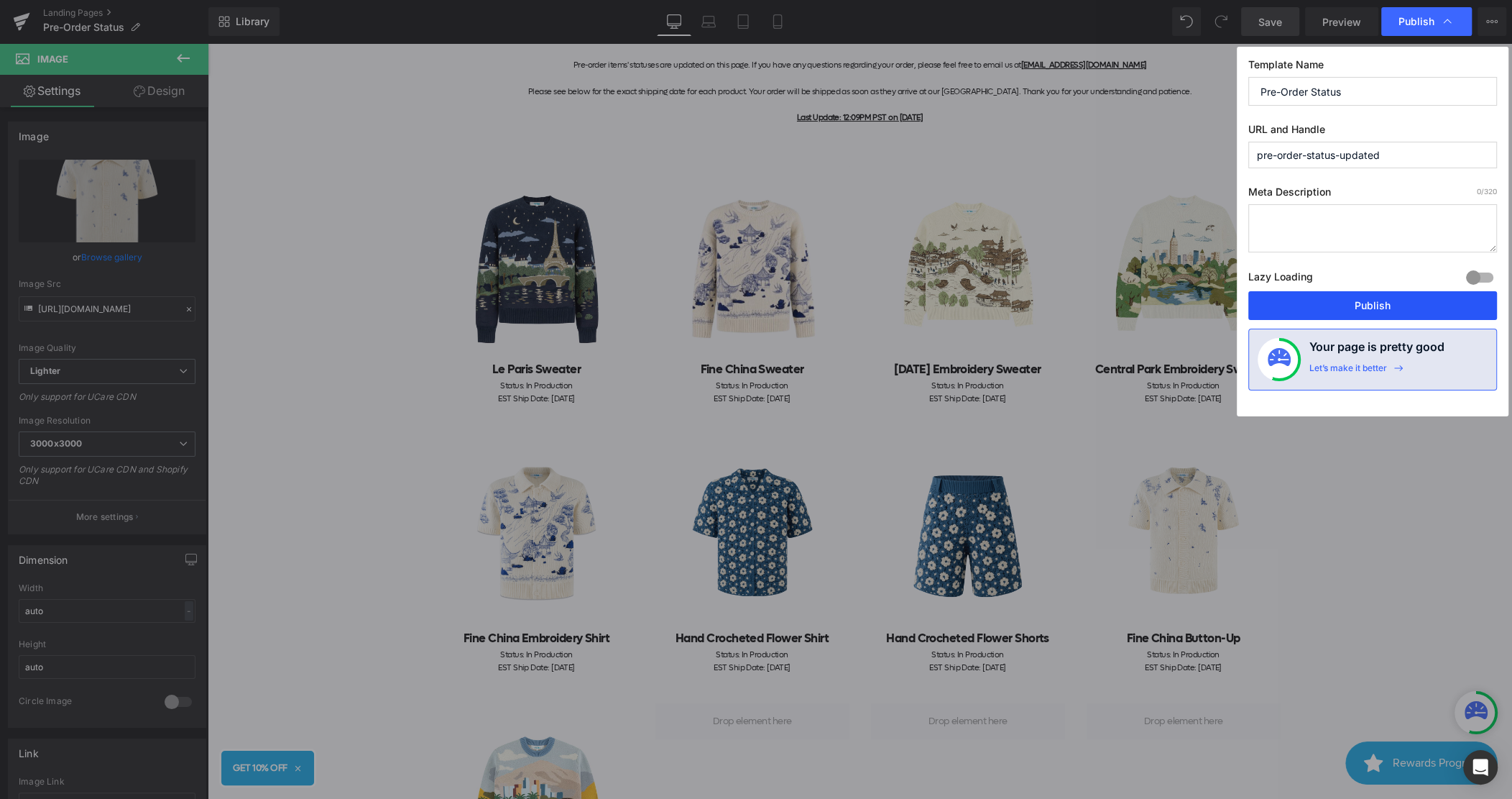
click at [1336, 292] on button "Publish" at bounding box center [1373, 305] width 248 height 29
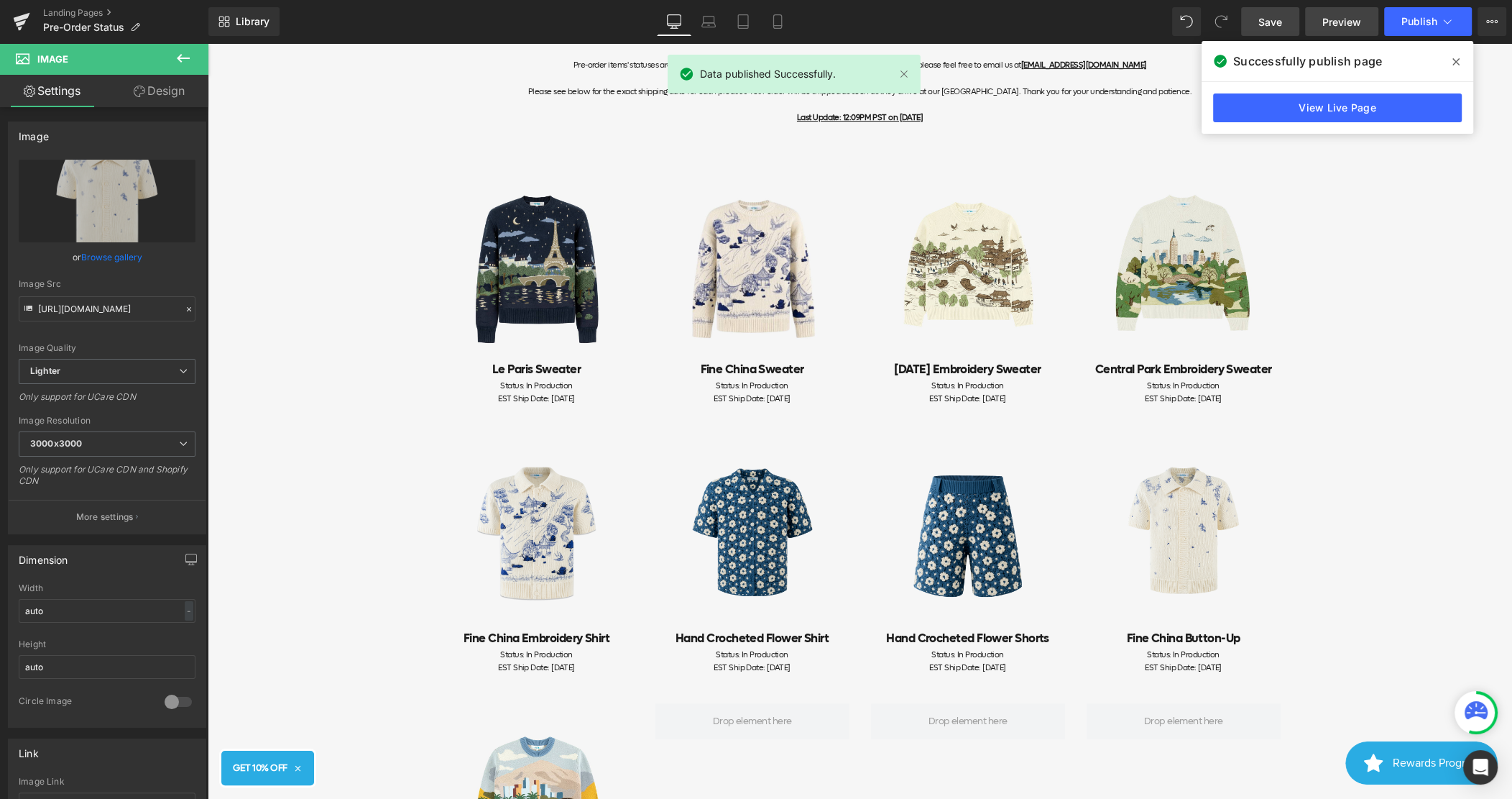
click at [1323, 25] on span "Preview" at bounding box center [1342, 22] width 39 height 15
